Goal: Task Accomplishment & Management: Use online tool/utility

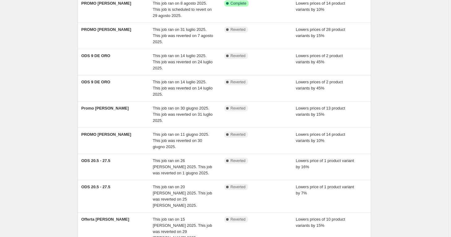
scroll to position [141, 0]
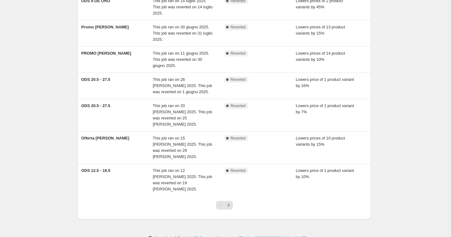
click at [234, 196] on div at bounding box center [224, 207] width 25 height 23
click at [231, 202] on icon "Next" at bounding box center [228, 205] width 6 height 6
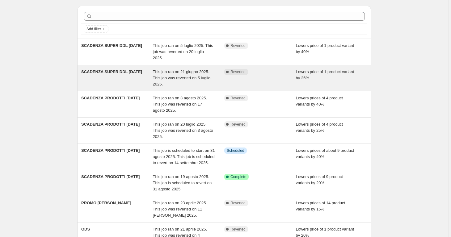
scroll to position [0, 0]
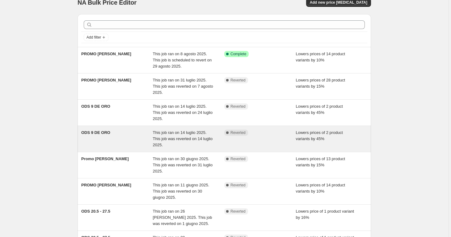
scroll to position [141, 0]
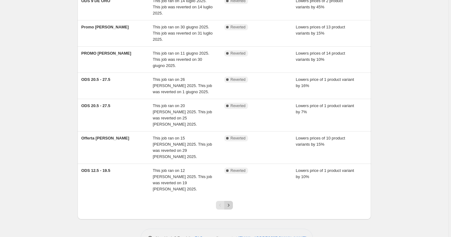
click at [230, 202] on icon "Next" at bounding box center [228, 205] width 6 height 6
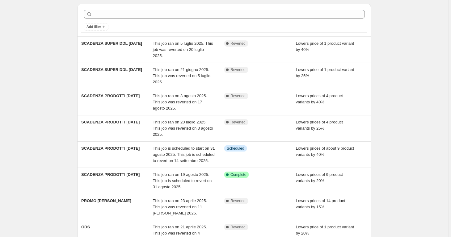
scroll to position [20, 0]
